Goal: Navigation & Orientation: Find specific page/section

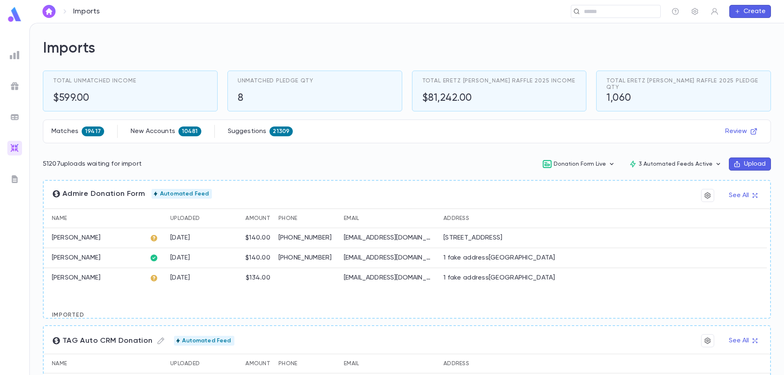
click at [18, 178] on img at bounding box center [15, 179] width 10 height 10
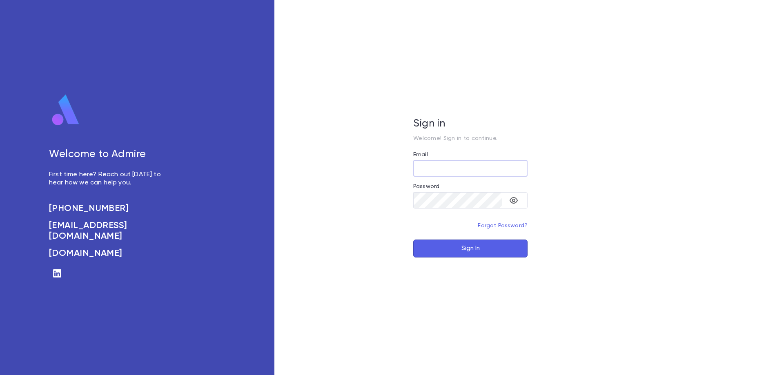
type input "**********"
click at [458, 251] on button "Sign In" at bounding box center [470, 249] width 114 height 18
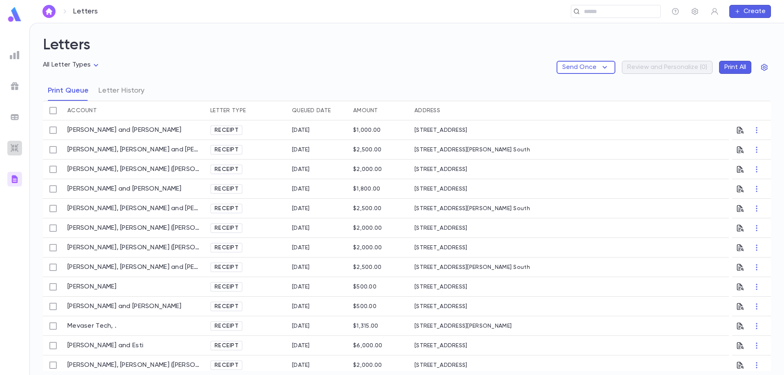
click at [17, 149] on img at bounding box center [15, 148] width 10 height 10
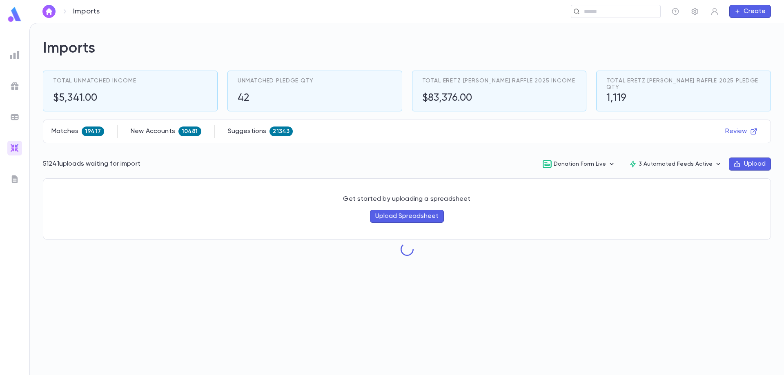
click at [10, 118] on img at bounding box center [15, 117] width 10 height 10
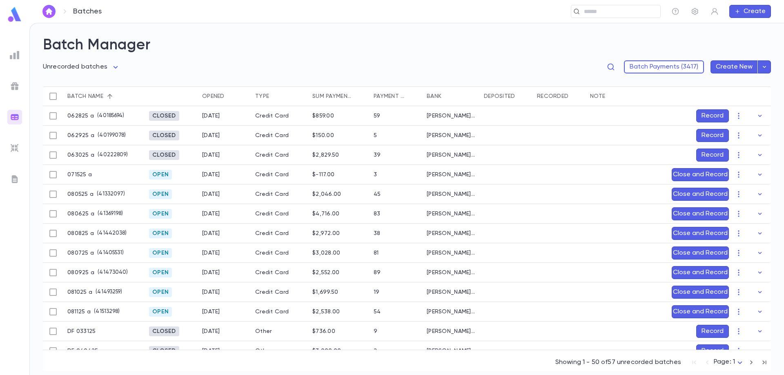
click at [767, 66] on icon "button" at bounding box center [763, 67] width 7 height 8
click at [15, 88] on div at bounding box center [392, 187] width 784 height 375
click at [15, 87] on img at bounding box center [15, 86] width 10 height 10
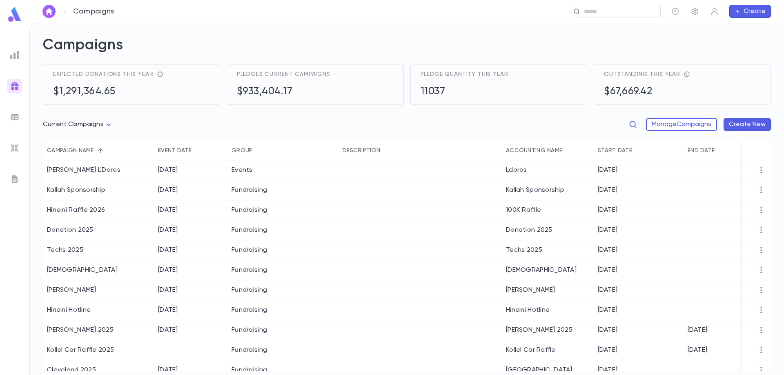
click at [10, 60] on div at bounding box center [14, 55] width 15 height 15
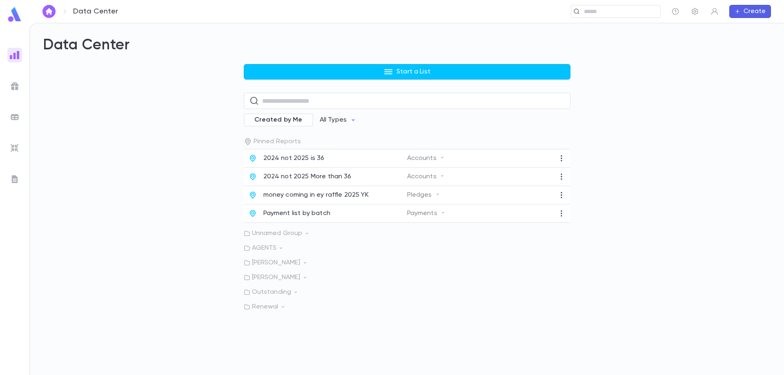
click at [751, 9] on button "Create" at bounding box center [750, 11] width 42 height 13
click at [697, 9] on div at bounding box center [392, 187] width 784 height 375
click at [693, 12] on icon "button" at bounding box center [695, 11] width 8 height 8
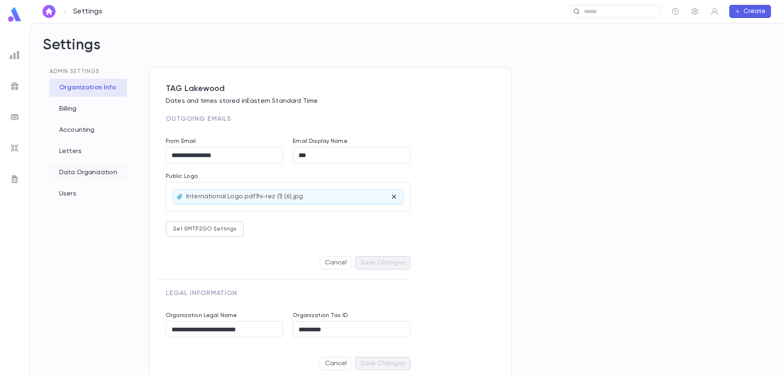
click at [78, 177] on div "Data Organization" at bounding box center [88, 173] width 78 height 18
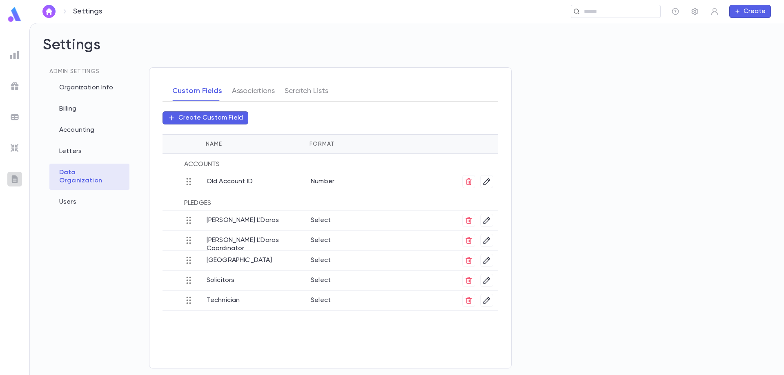
click at [13, 177] on img at bounding box center [15, 179] width 10 height 10
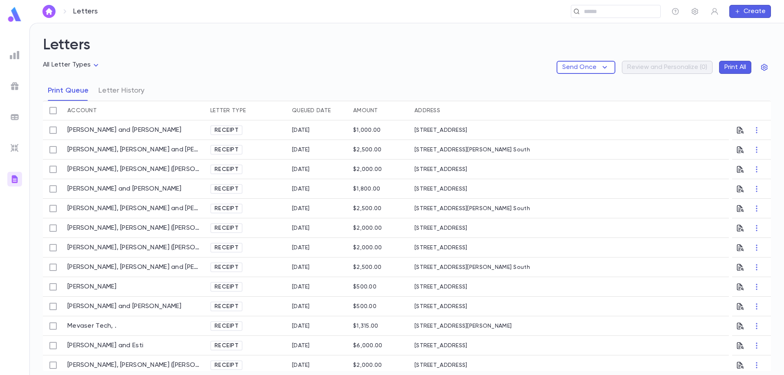
click at [18, 155] on div at bounding box center [14, 148] width 15 height 15
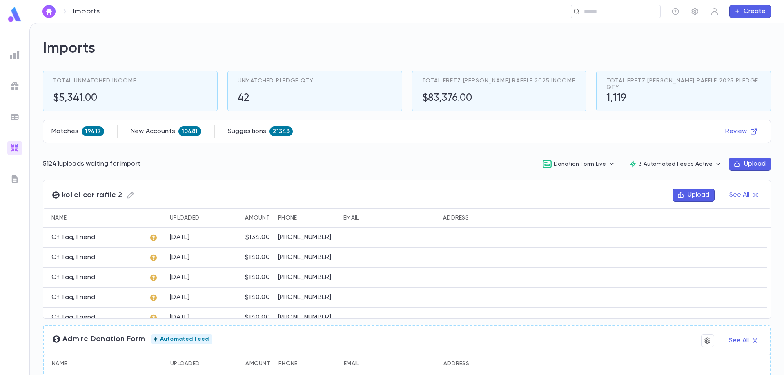
click at [16, 109] on ul at bounding box center [14, 209] width 29 height 331
click at [16, 112] on img at bounding box center [15, 117] width 10 height 10
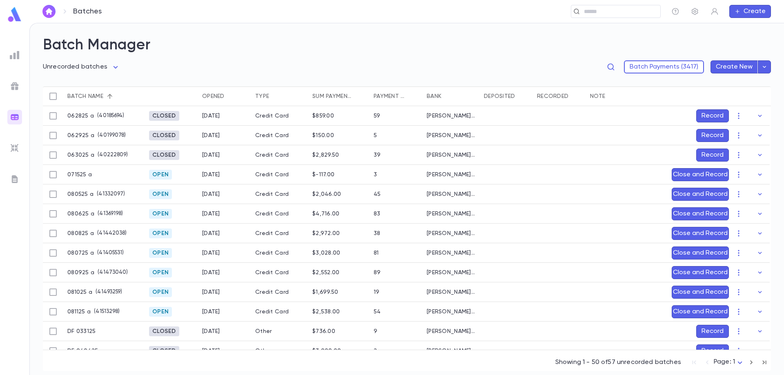
click at [15, 92] on div at bounding box center [14, 86] width 15 height 15
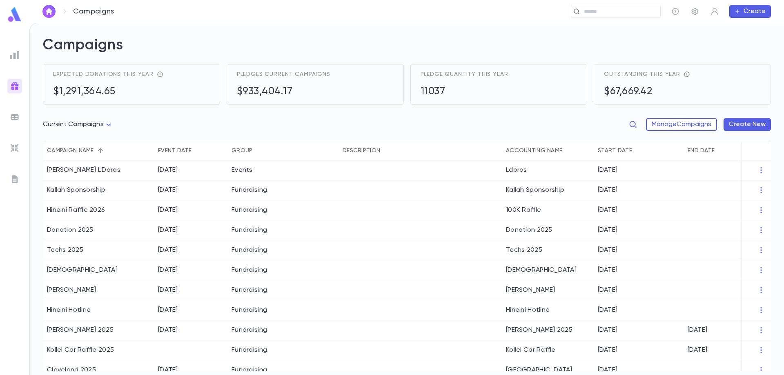
click at [19, 56] on img at bounding box center [15, 55] width 10 height 10
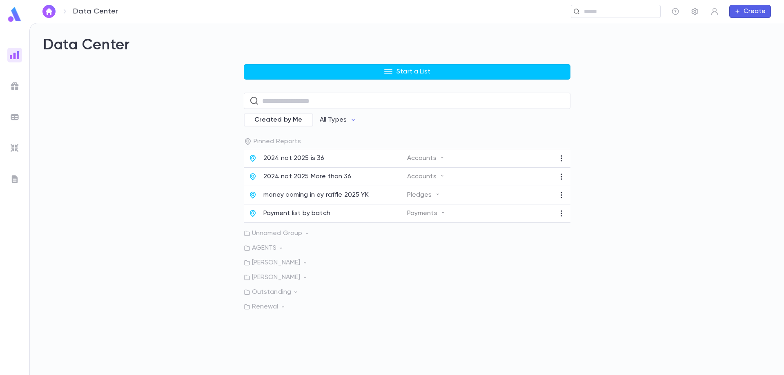
click at [296, 263] on p "Miss Kesserman" at bounding box center [407, 263] width 327 height 8
click at [18, 150] on img at bounding box center [15, 148] width 10 height 10
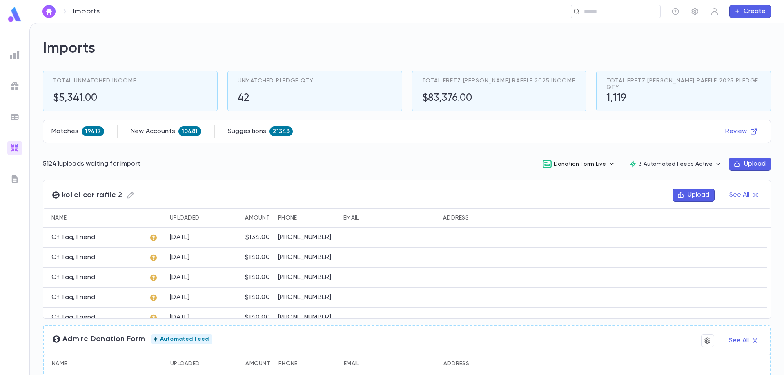
click at [613, 164] on icon "button" at bounding box center [612, 164] width 4 height 2
